Goal: Task Accomplishment & Management: Use online tool/utility

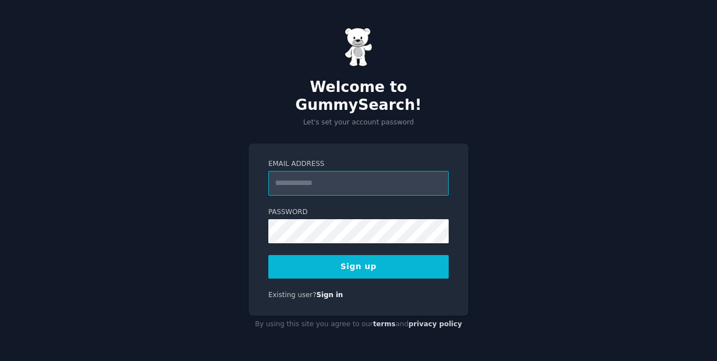
click at [361, 196] on input "Email Address" at bounding box center [358, 183] width 180 height 25
type input "**********"
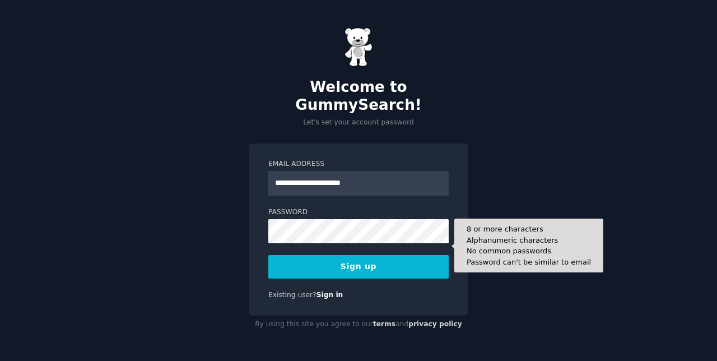
click at [585, 171] on div "**********" at bounding box center [358, 180] width 717 height 361
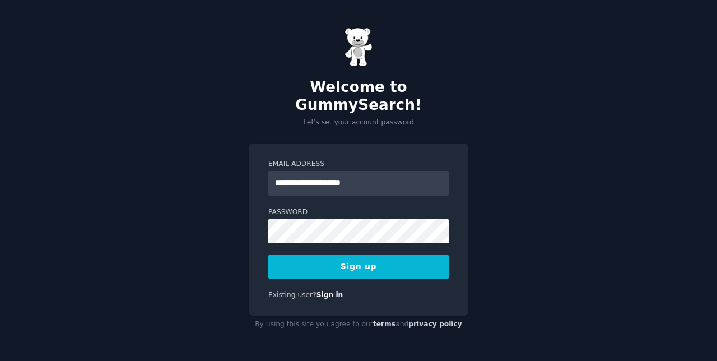
click at [401, 279] on button "Sign up" at bounding box center [358, 267] width 180 height 24
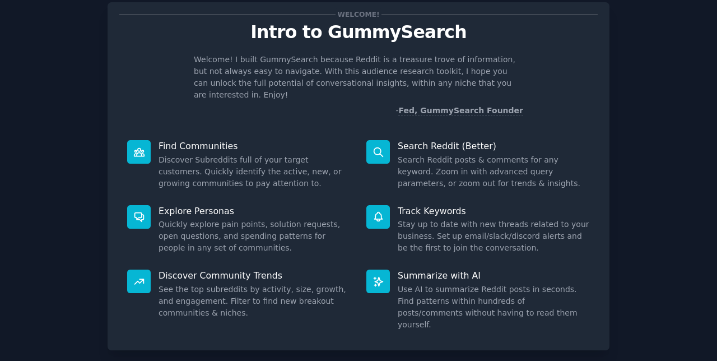
scroll to position [30, 0]
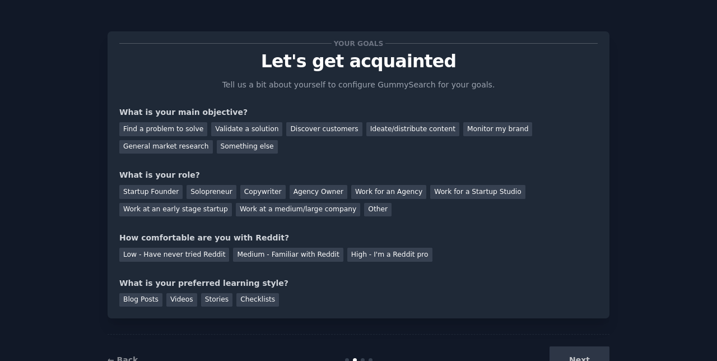
click at [163, 131] on div "Find a problem to solve" at bounding box center [163, 129] width 88 height 14
click at [384, 128] on div "Ideate/distribute content" at bounding box center [413, 129] width 93 height 14
click at [154, 132] on div "Find a problem to solve" at bounding box center [163, 129] width 88 height 14
click at [200, 192] on div "Solopreneur" at bounding box center [211, 192] width 49 height 14
click at [191, 256] on div "Low - Have never tried Reddit" at bounding box center [174, 255] width 110 height 14
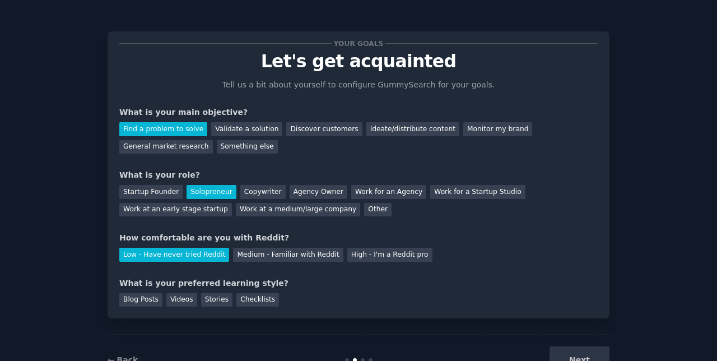
click at [180, 302] on div "Videos" at bounding box center [181, 300] width 31 height 14
click at [601, 360] on button "Next" at bounding box center [580, 359] width 60 height 27
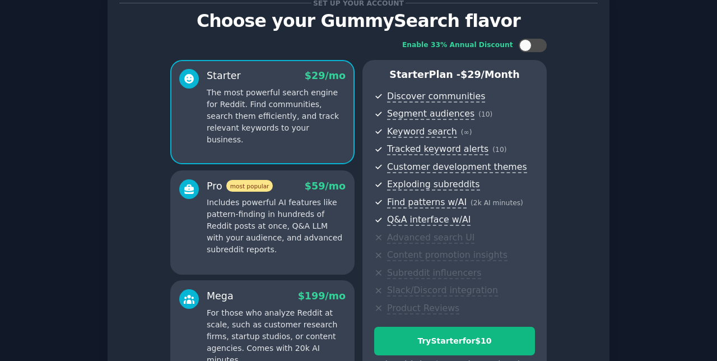
scroll to position [123, 0]
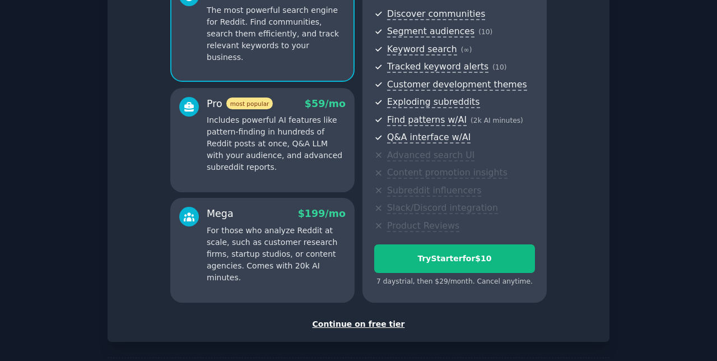
click at [372, 327] on div "Continue on free tier" at bounding box center [358, 324] width 479 height 12
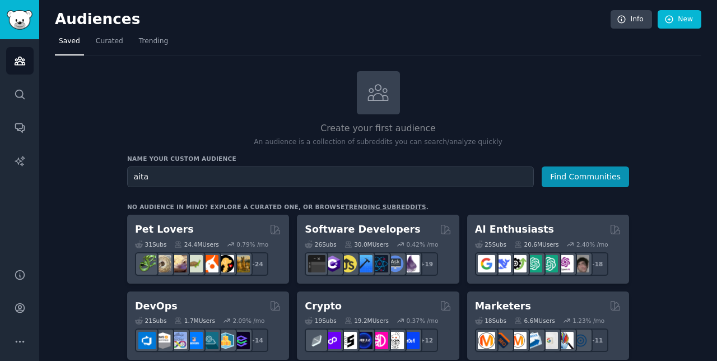
type input "aita"
click at [603, 178] on button "Find Communities" at bounding box center [585, 176] width 87 height 21
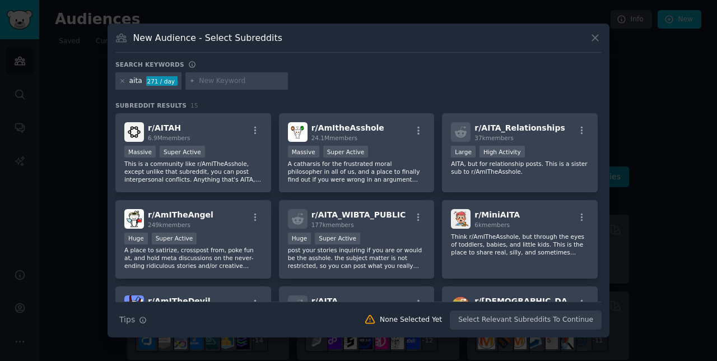
click at [355, 132] on span "r/ AmItheAsshole" at bounding box center [348, 127] width 73 height 9
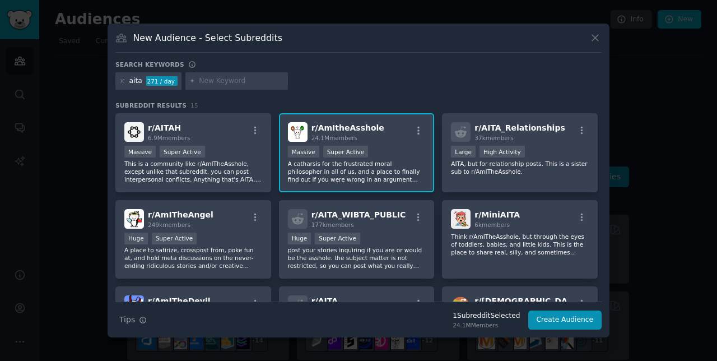
click at [194, 183] on p "This is a community like r/AmITheAsshole, except unlike that subreddit, you can…" at bounding box center [193, 172] width 138 height 24
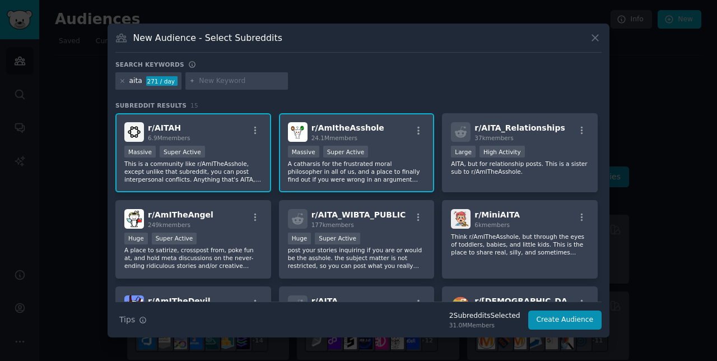
click at [209, 270] on p "A place to satirize, crosspost from, poke fun at, and hold meta discussions on …" at bounding box center [193, 258] width 138 height 24
click at [224, 247] on div "Huge Super Active" at bounding box center [193, 240] width 138 height 14
click at [545, 175] on p "AITA, but for relationship posts. This is a sister sub to r/AmITheAsshole." at bounding box center [520, 168] width 138 height 16
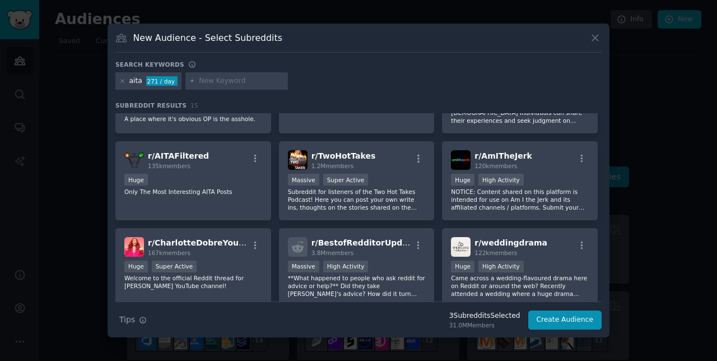
scroll to position [220, 0]
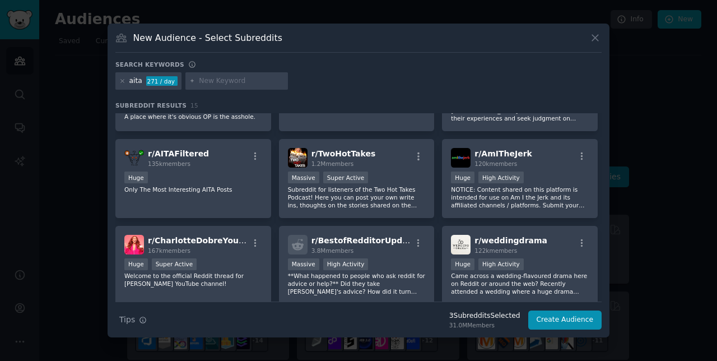
click at [208, 193] on p "Only The Most Interesting AITA Posts" at bounding box center [193, 190] width 138 height 8
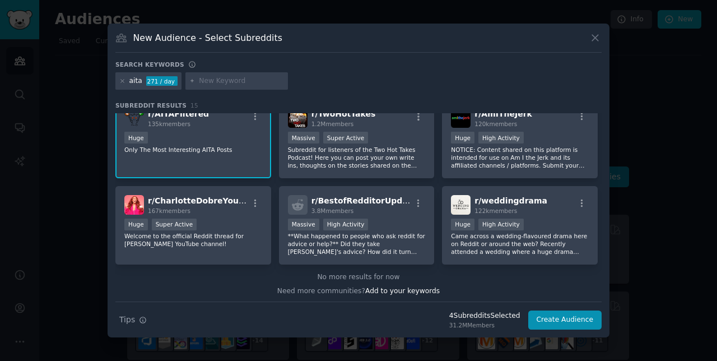
scroll to position [262, 0]
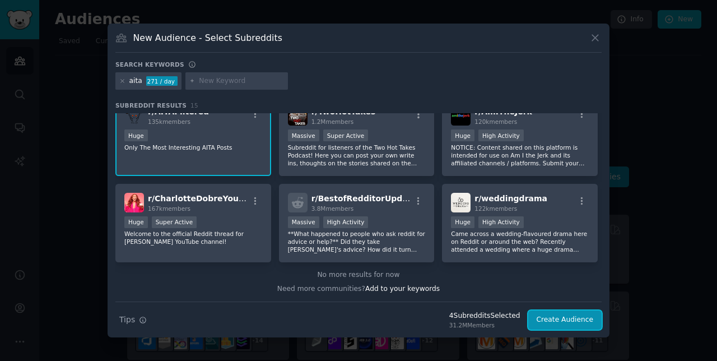
click at [578, 330] on button "Create Audience" at bounding box center [566, 320] width 74 height 19
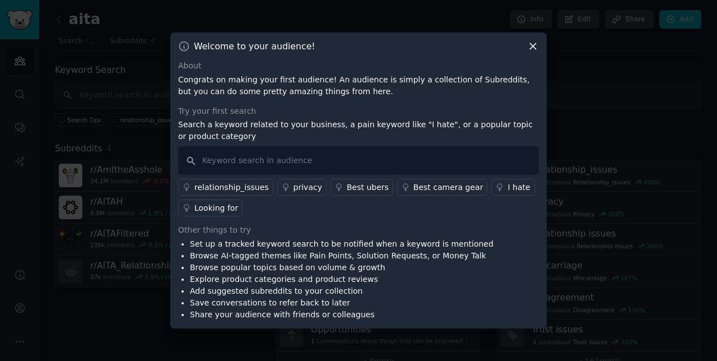
click at [370, 359] on div at bounding box center [358, 180] width 717 height 361
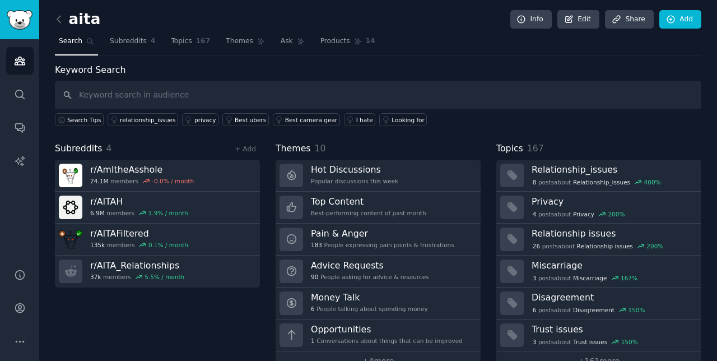
click at [425, 213] on link "Top Content Best-performing content of past month" at bounding box center [378, 208] width 205 height 32
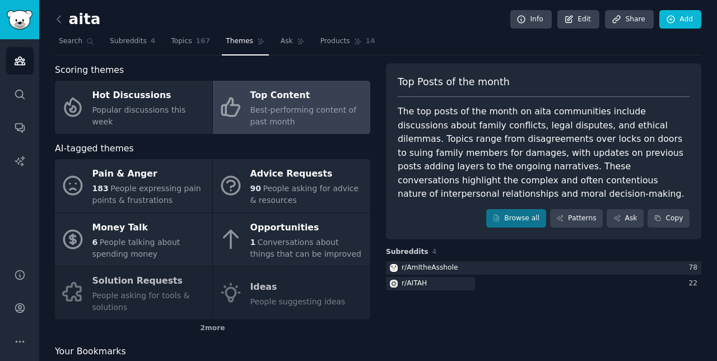
click at [443, 269] on div "r/ AmItheAsshole" at bounding box center [430, 268] width 57 height 10
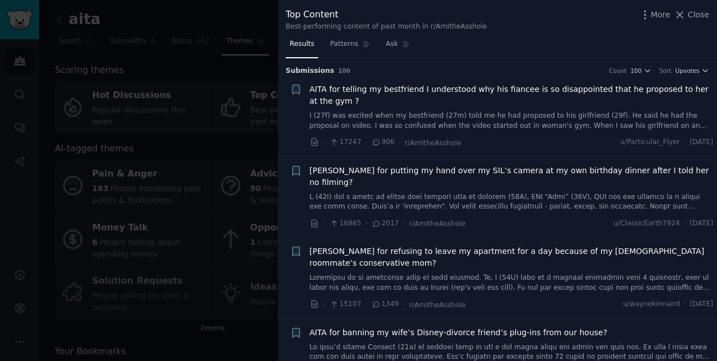
click at [346, 48] on span "Patterns" at bounding box center [344, 44] width 28 height 10
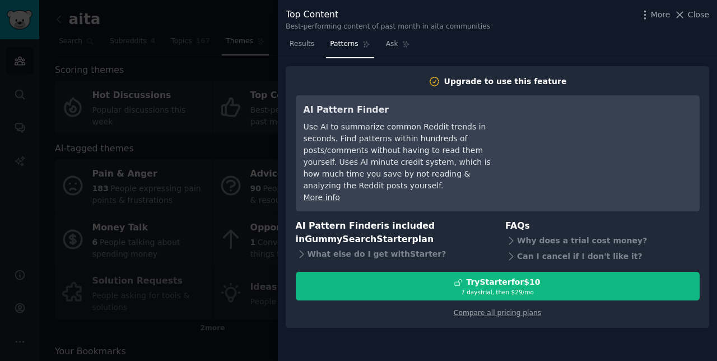
click at [221, 80] on div at bounding box center [358, 180] width 717 height 361
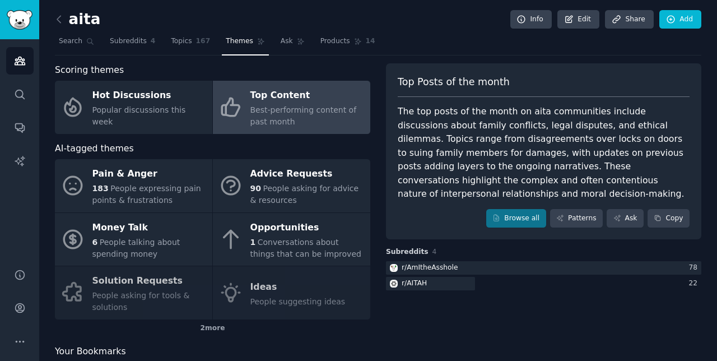
click at [144, 105] on div "Hot Discussions" at bounding box center [149, 96] width 114 height 18
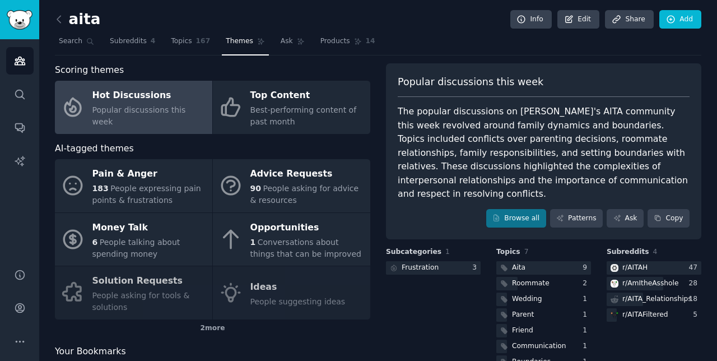
click at [677, 293] on div "r/ AITA_Relationships" at bounding box center [650, 300] width 87 height 14
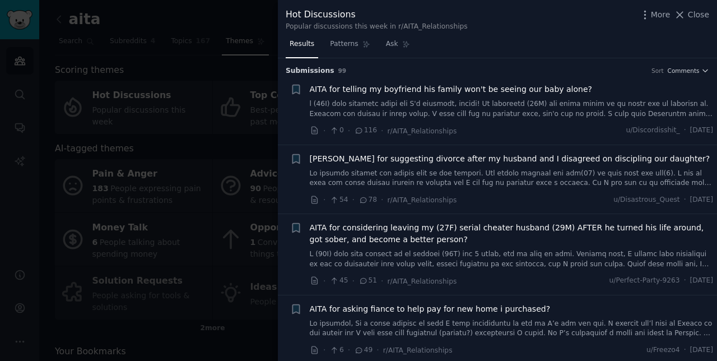
click at [216, 82] on div at bounding box center [358, 180] width 717 height 361
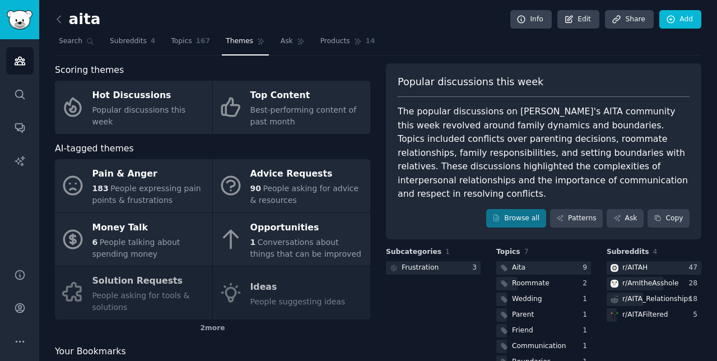
click at [226, 15] on div at bounding box center [358, 180] width 717 height 361
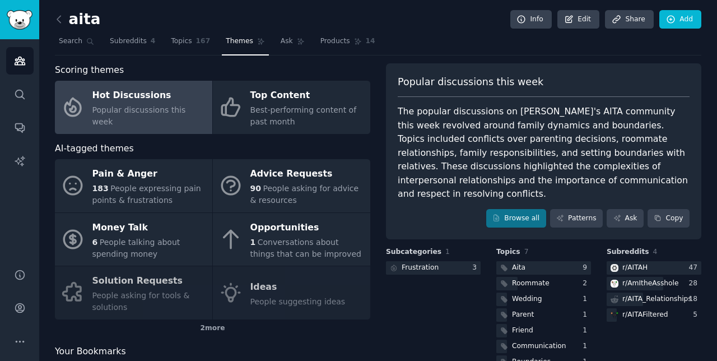
click at [149, 197] on span "People expressing pain points & frustrations" at bounding box center [146, 194] width 109 height 21
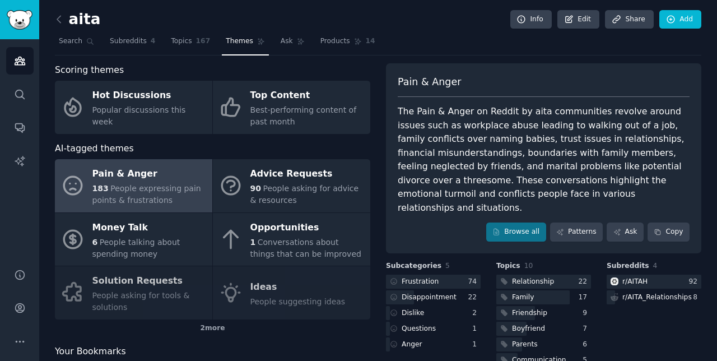
click at [24, 52] on link "Audiences" at bounding box center [19, 60] width 27 height 27
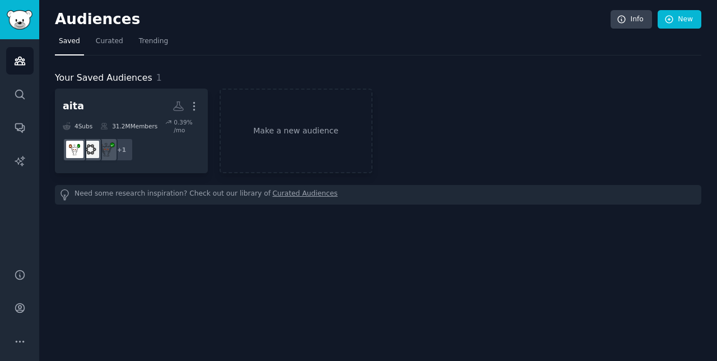
click at [259, 129] on link "Make a new audience" at bounding box center [296, 131] width 153 height 85
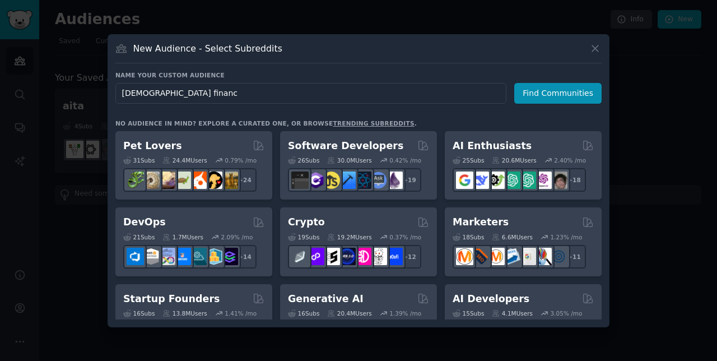
type input "female finance"
click at [562, 104] on button "Find Communities" at bounding box center [558, 93] width 87 height 21
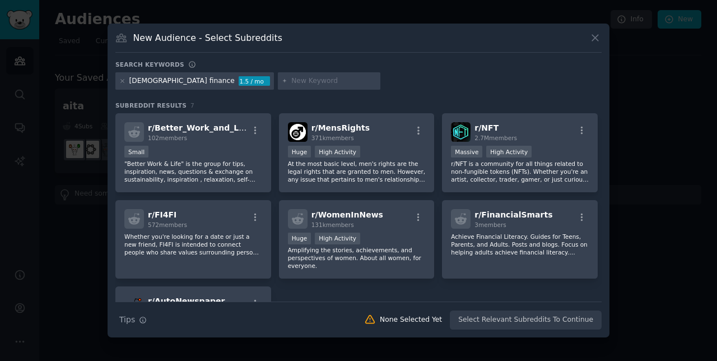
click at [121, 84] on icon at bounding box center [122, 81] width 6 height 6
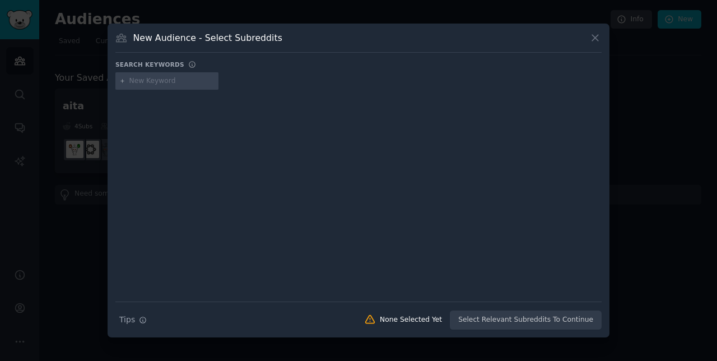
click at [234, 94] on div at bounding box center [358, 83] width 486 height 22
click at [170, 86] on input "text" at bounding box center [171, 81] width 85 height 10
type input "finance women"
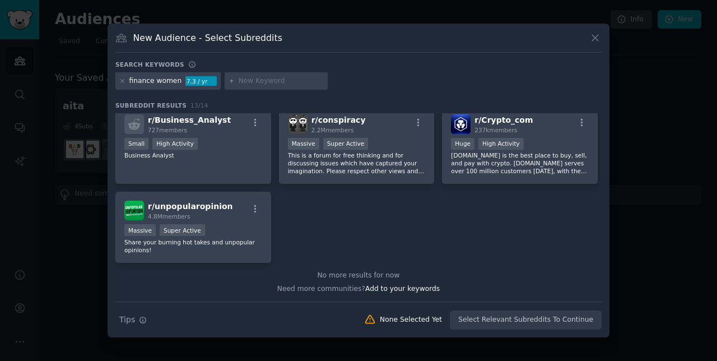
scroll to position [85, 0]
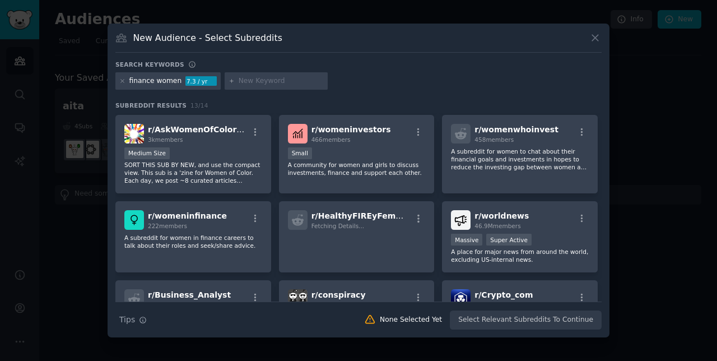
click at [123, 84] on icon at bounding box center [122, 81] width 6 height 6
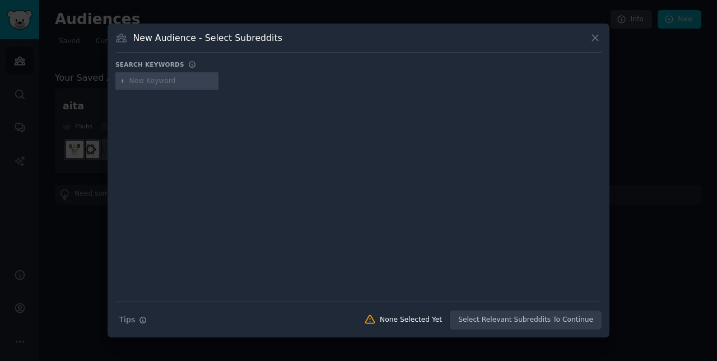
click at [169, 86] on input "text" at bounding box center [171, 81] width 85 height 10
type input "finance"
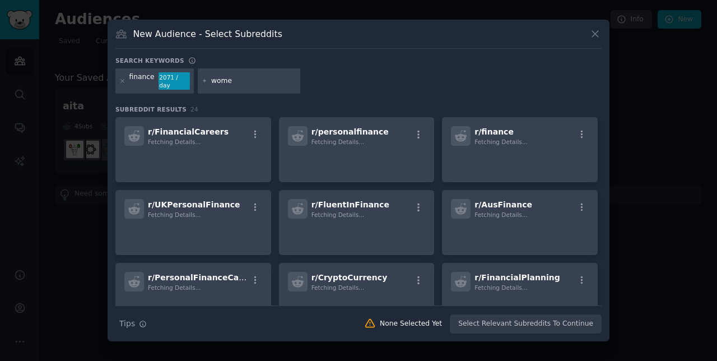
type input "women"
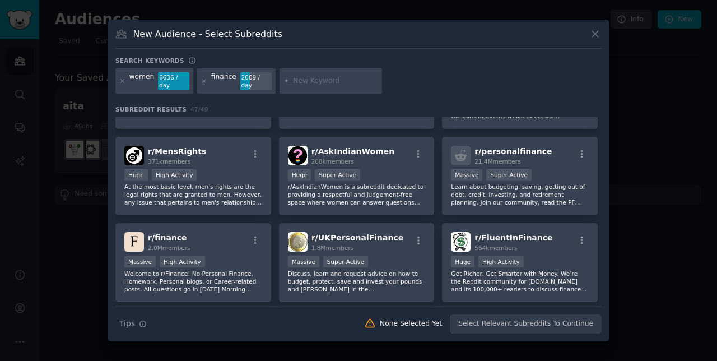
scroll to position [78, 0]
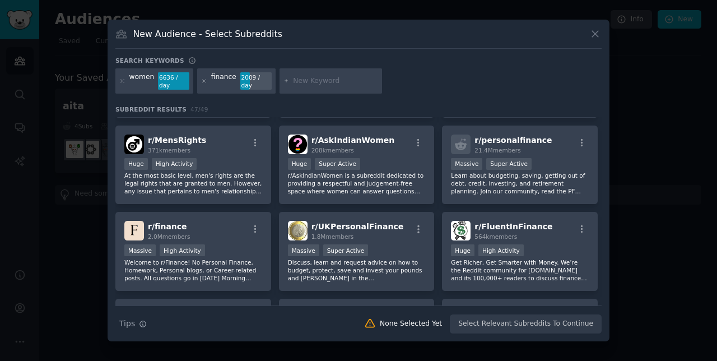
click at [527, 172] on div "Massive Super Active" at bounding box center [520, 165] width 138 height 14
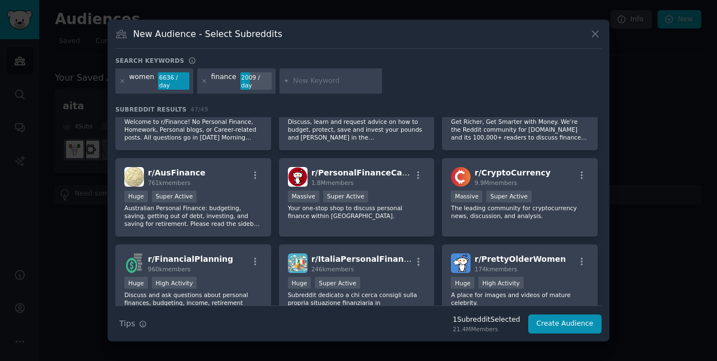
scroll to position [221, 0]
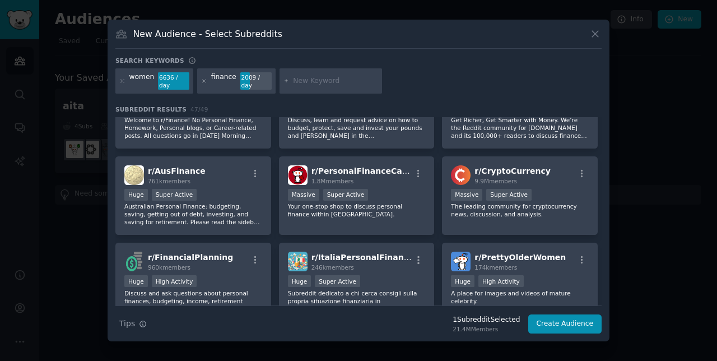
click at [540, 185] on div "r/ CryptoCurrency 9.9M members" at bounding box center [520, 175] width 138 height 20
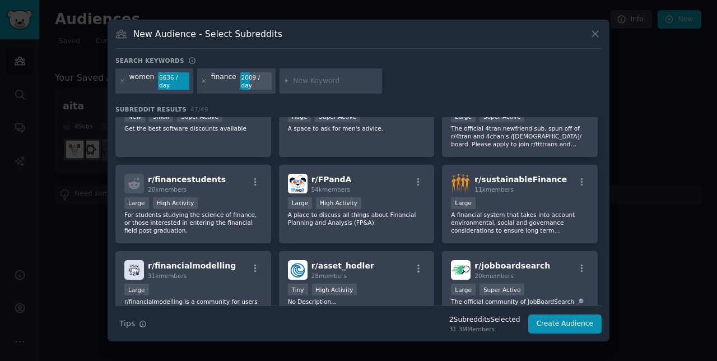
scroll to position [0, 0]
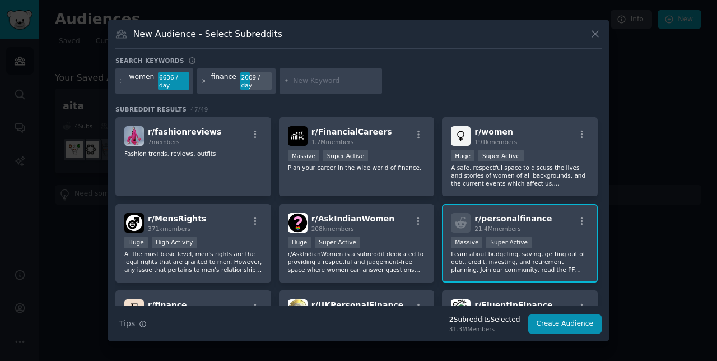
click at [122, 82] on icon at bounding box center [122, 81] width 3 height 3
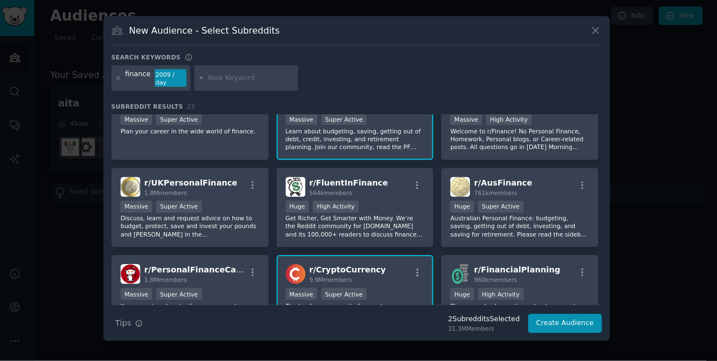
scroll to position [39, 0]
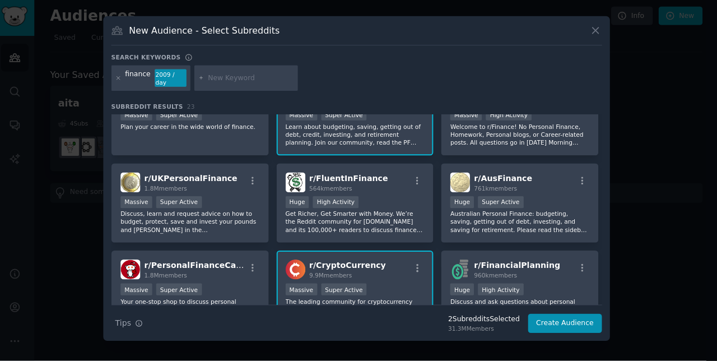
click at [373, 234] on p "Get Richer, Get Smarter with Money. We’re the Reddit community for TheFinanceNe…" at bounding box center [357, 223] width 138 height 24
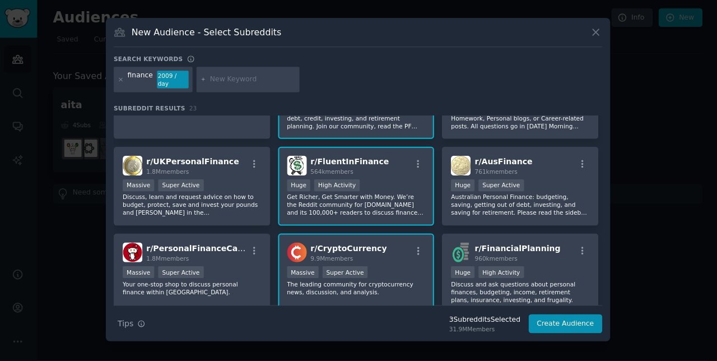
scroll to position [58, 0]
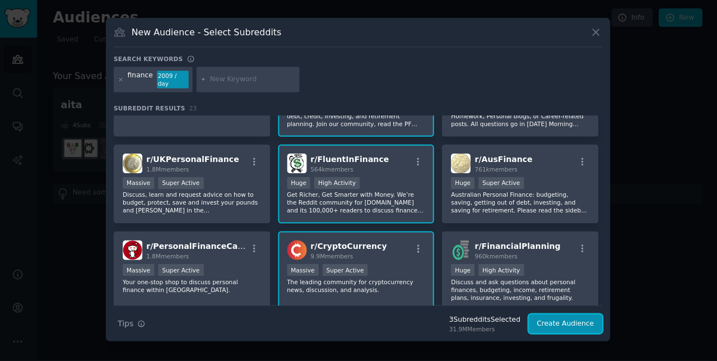
click at [564, 333] on button "Create Audience" at bounding box center [566, 323] width 74 height 19
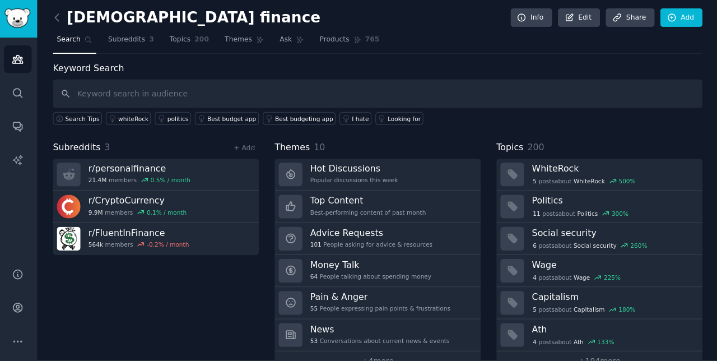
click at [430, 300] on h3 "Pain & Anger" at bounding box center [381, 297] width 140 height 12
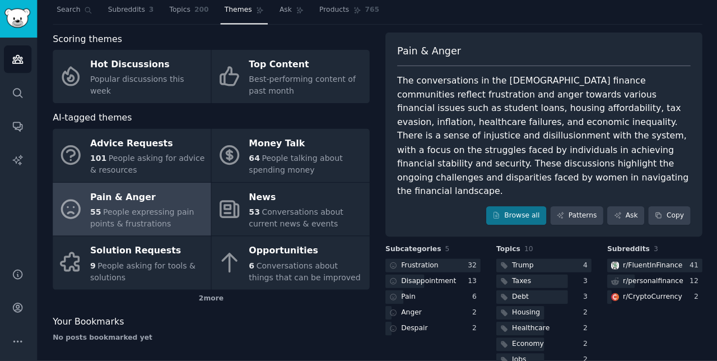
scroll to position [38, 0]
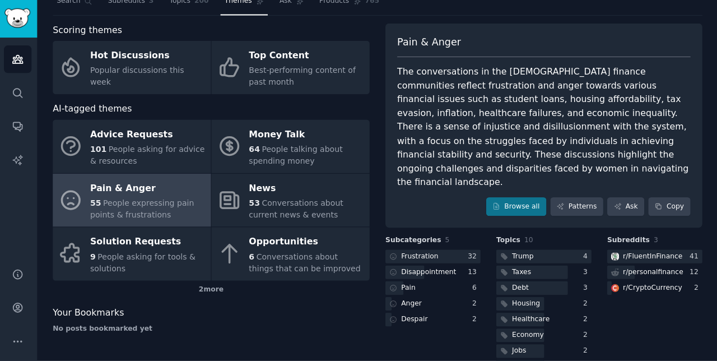
click at [410, 282] on div "Pain" at bounding box center [402, 289] width 32 height 14
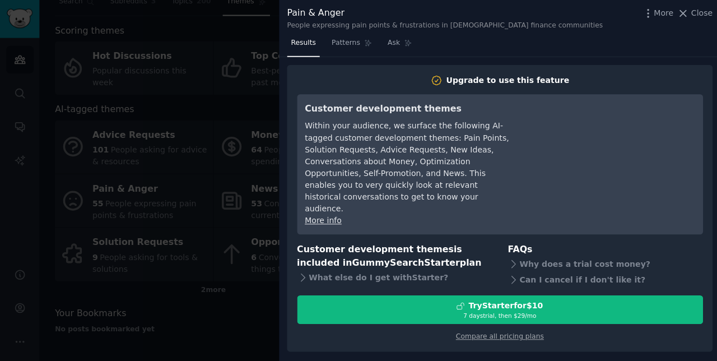
click at [219, 113] on div at bounding box center [358, 180] width 717 height 361
